Goal: Browse casually

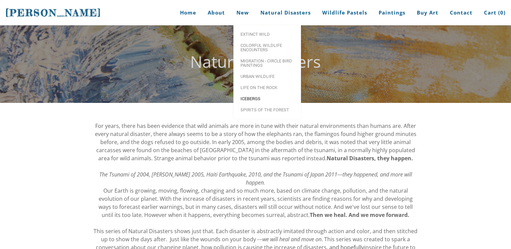
click at [249, 100] on span "Icebergs" at bounding box center [267, 99] width 54 height 4
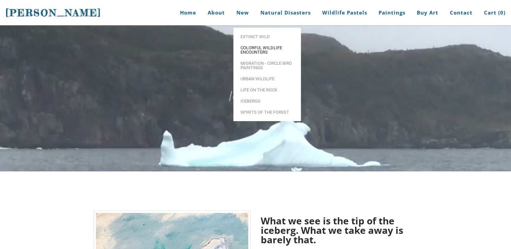
click at [248, 46] on span "Colorful Wildlife Encounters" at bounding box center [267, 50] width 54 height 9
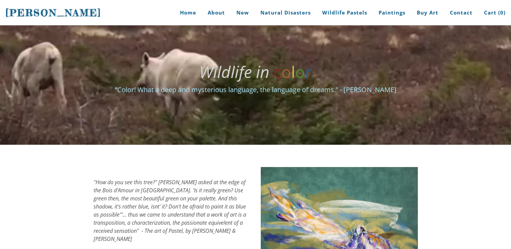
drag, startPoint x: 510, startPoint y: 19, endPoint x: 510, endPoint y: 42, distance: 23.0
click at [510, 42] on div "Stephanie Peters Home About New Natural Disasters Wildlife Pastels Paintings Bu…" at bounding box center [255, 72] width 511 height 145
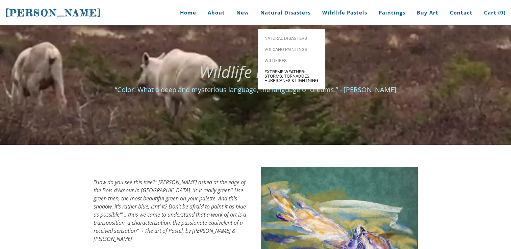
click at [278, 79] on span "Extreme Weather: Storms, Tornadoes, Hurricanes & Lightning" at bounding box center [291, 76] width 54 height 13
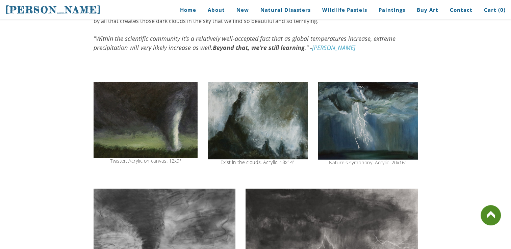
scroll to position [172, 0]
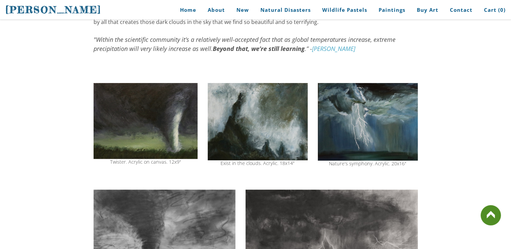
click at [351, 113] on img at bounding box center [368, 122] width 100 height 78
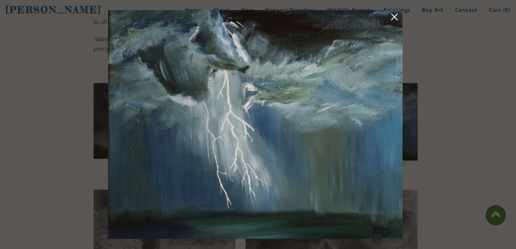
click at [394, 18] on link at bounding box center [394, 18] width 9 height 10
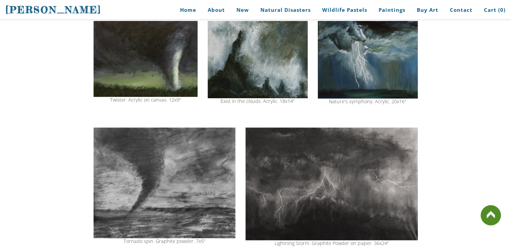
scroll to position [167, 0]
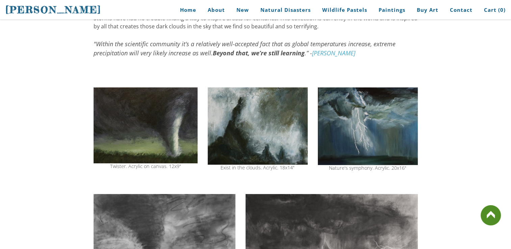
click at [145, 125] on img at bounding box center [146, 125] width 104 height 76
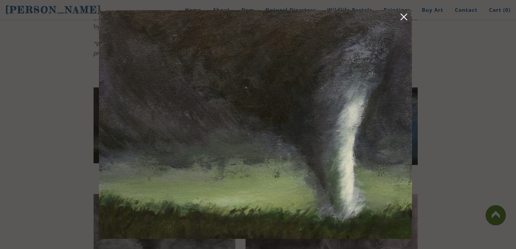
click at [406, 17] on link at bounding box center [403, 18] width 9 height 10
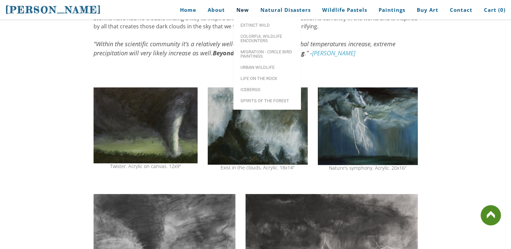
click at [249, 9] on link "New" at bounding box center [242, 9] width 23 height 15
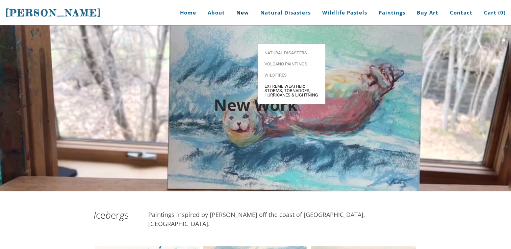
click at [280, 84] on span "Extreme Weather: Storms, Tornadoes, Hurricanes & Lightning" at bounding box center [291, 90] width 54 height 13
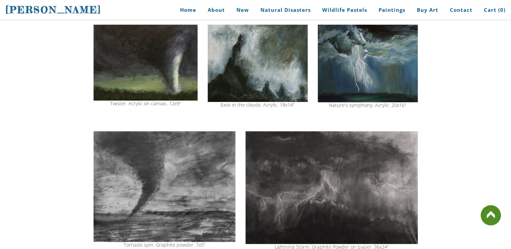
scroll to position [236, 0]
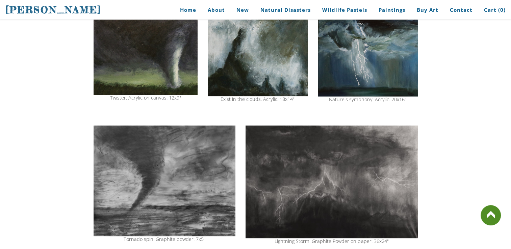
click at [155, 54] on img at bounding box center [146, 57] width 104 height 76
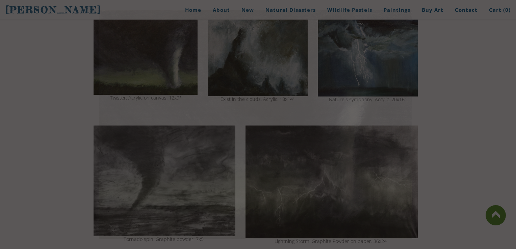
click at [155, 54] on img at bounding box center [255, 124] width 313 height 229
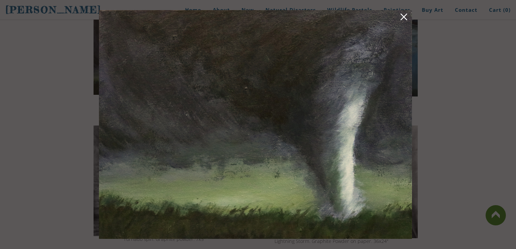
click at [407, 17] on link at bounding box center [403, 18] width 9 height 10
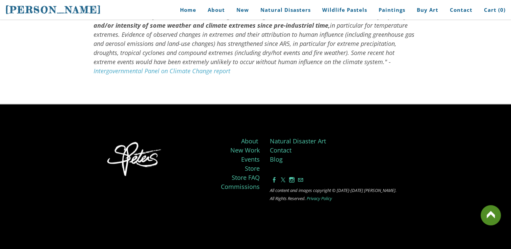
scroll to position [0, 0]
